Goal: Information Seeking & Learning: Understand process/instructions

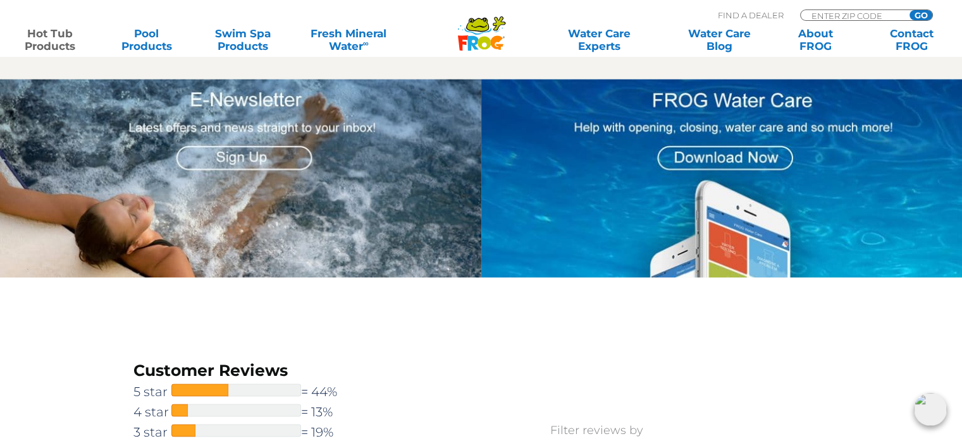
scroll to position [1581, 0]
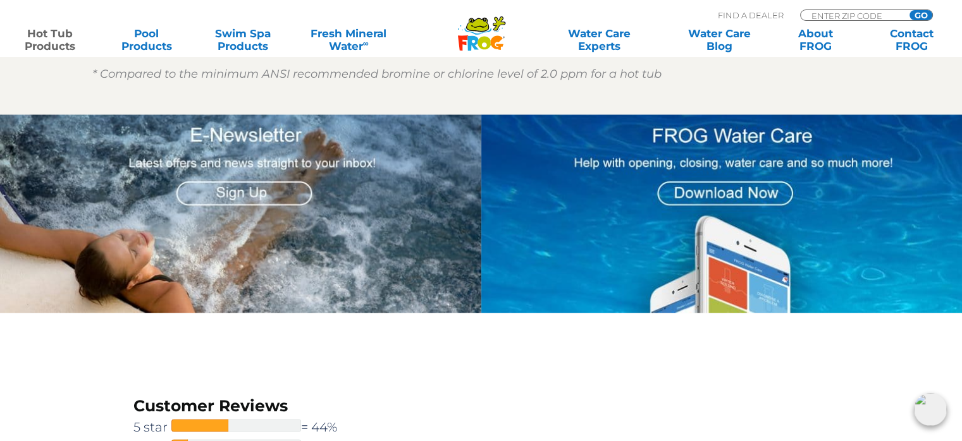
click at [698, 186] on img at bounding box center [721, 213] width 481 height 199
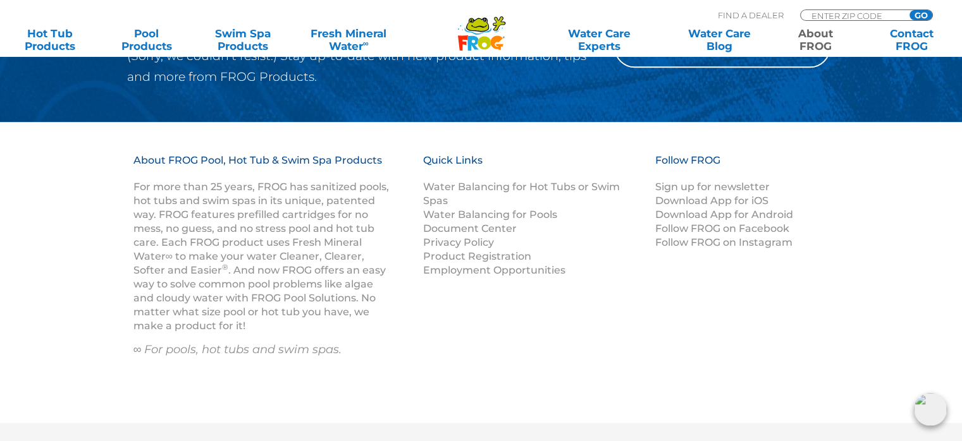
scroll to position [1581, 0]
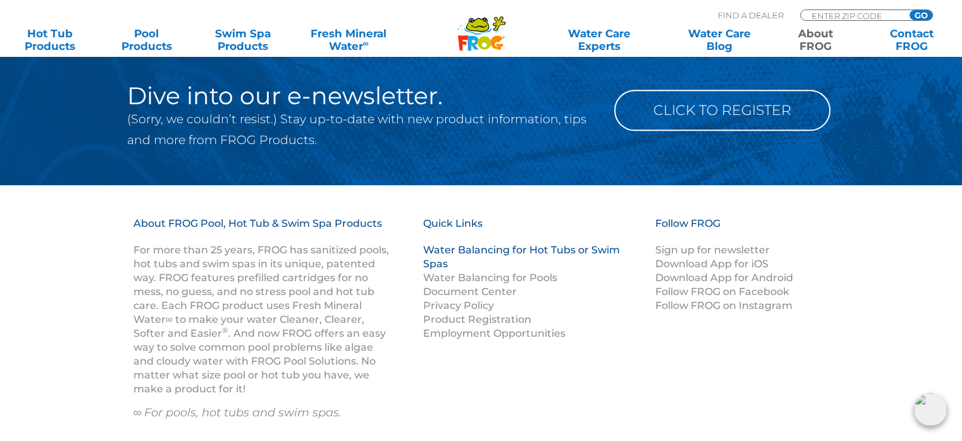
click at [496, 244] on link "Water Balancing for Hot Tubs or Swim Spas" at bounding box center [521, 257] width 197 height 26
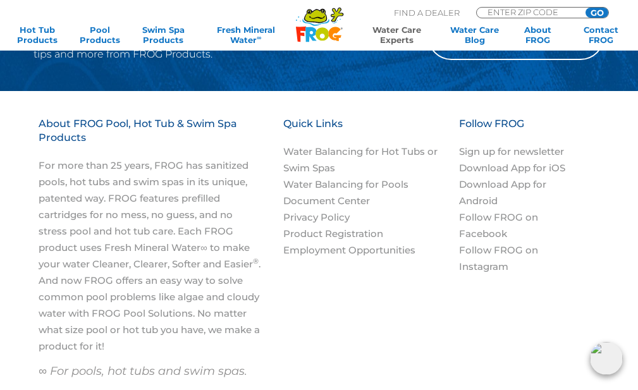
scroll to position [1644, 0]
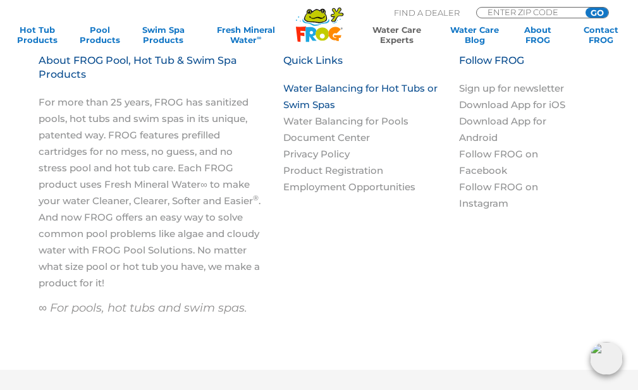
click at [343, 89] on link "Water Balancing for Hot Tubs or Swim Spas" at bounding box center [360, 96] width 154 height 28
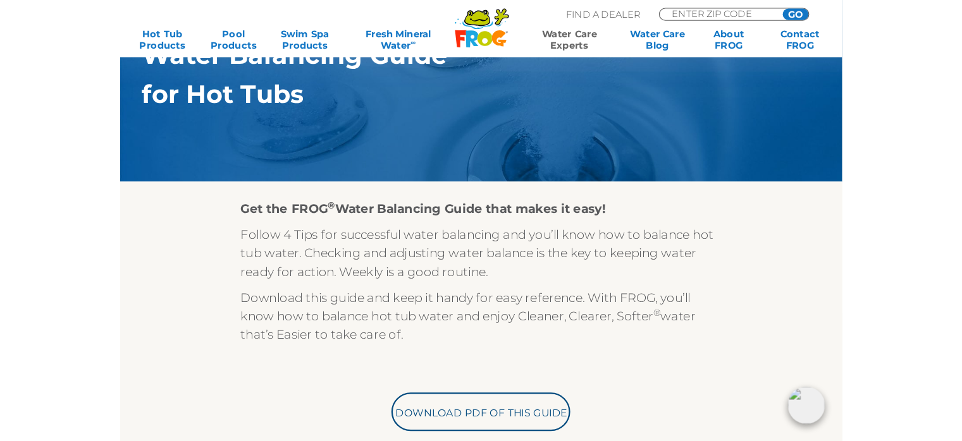
scroll to position [253, 0]
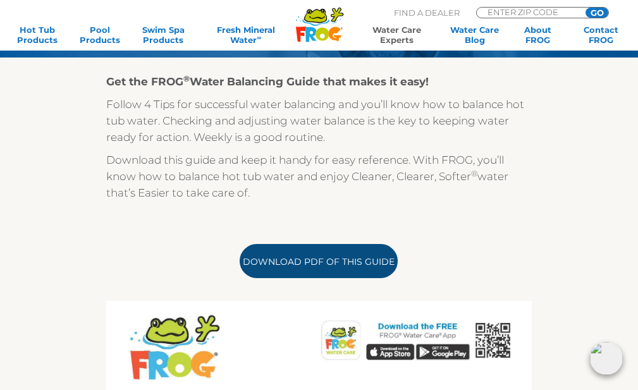
click at [348, 268] on link "Download PDF of this Guide" at bounding box center [319, 261] width 158 height 34
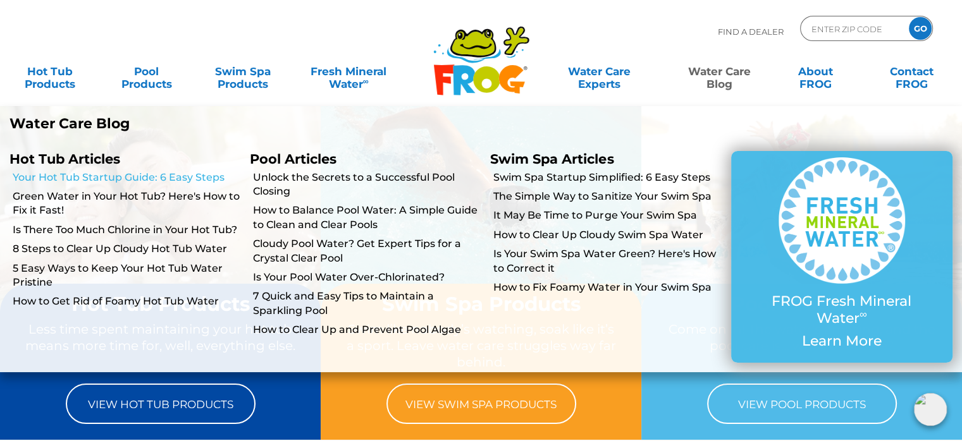
click at [125, 171] on link "Your Hot Tub Startup Guide: 6 Easy Steps" at bounding box center [127, 178] width 228 height 14
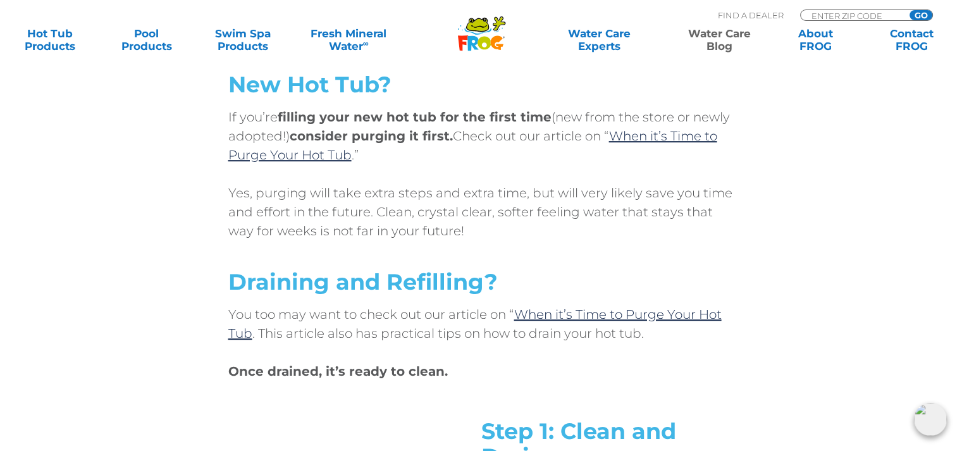
scroll to position [696, 0]
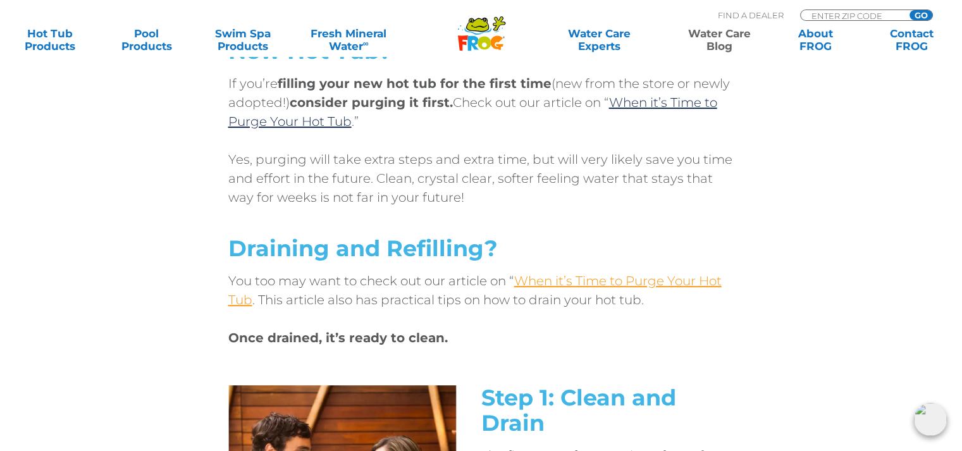
click at [535, 283] on link "When it’s Time to Purge Your Hot Tub" at bounding box center [474, 290] width 493 height 34
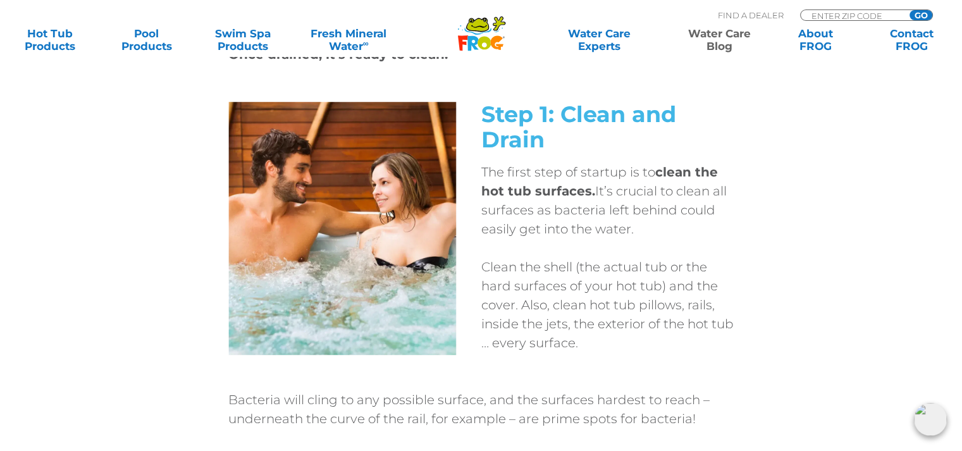
scroll to position [1012, 0]
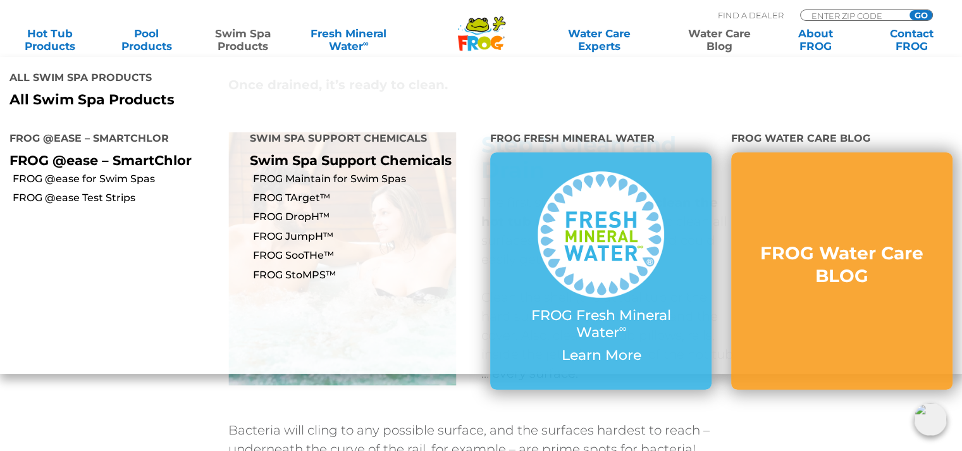
scroll to position [822, 0]
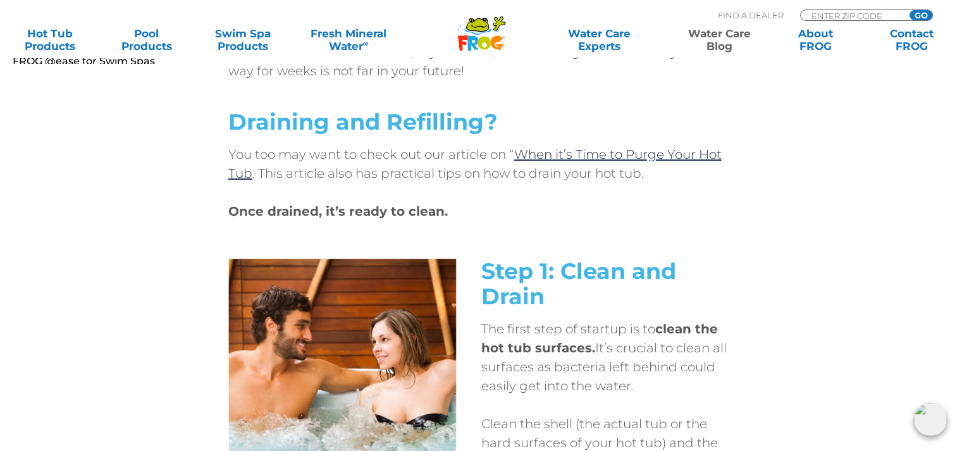
click at [108, 381] on div "Step 1: Clean and Drain The first step of startup is to clean the hot tub surfa…" at bounding box center [481, 403] width 759 height 288
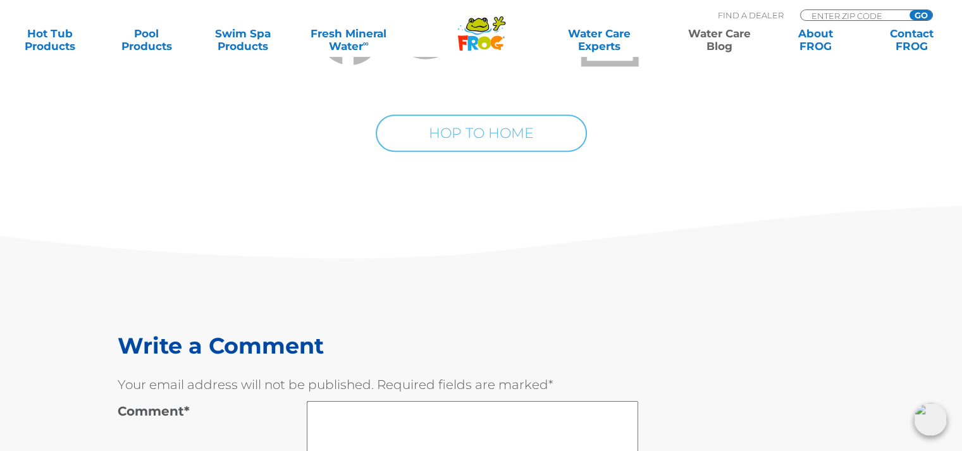
scroll to position [5376, 0]
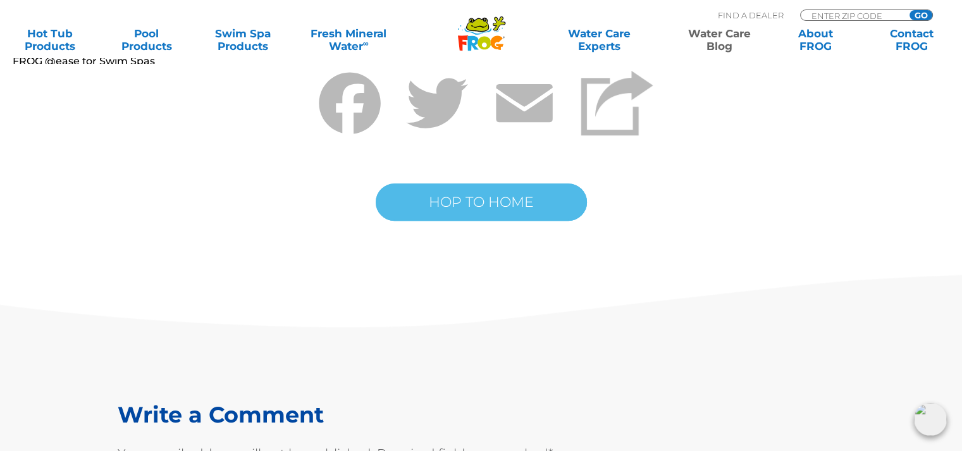
click at [453, 211] on link "HOP TO HOME" at bounding box center [481, 201] width 211 height 37
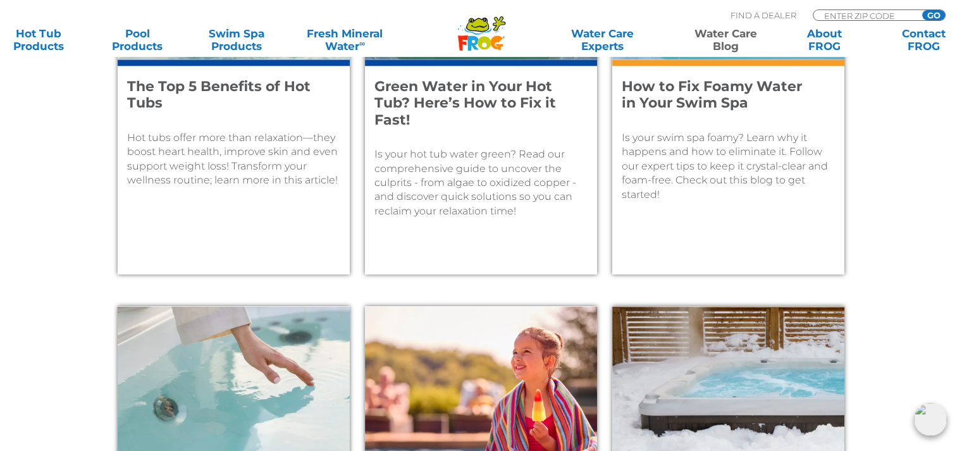
scroll to position [1518, 0]
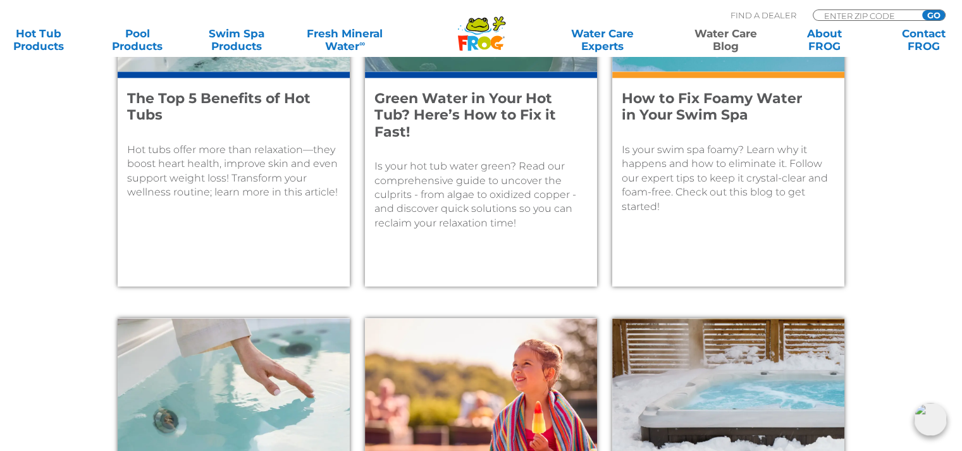
click at [674, 104] on h4 "How to Fix Foamy Water in Your Swim Spa" at bounding box center [720, 107] width 196 height 34
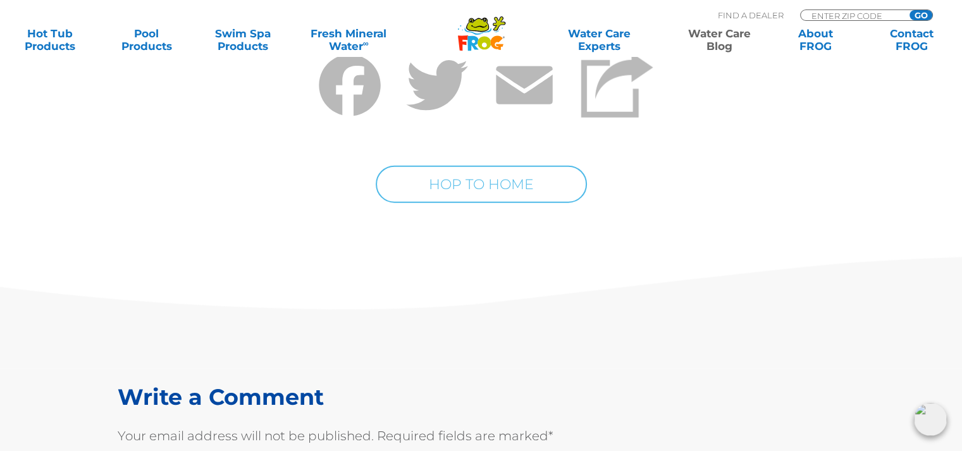
scroll to position [7905, 0]
